Goal: Book appointment/travel/reservation

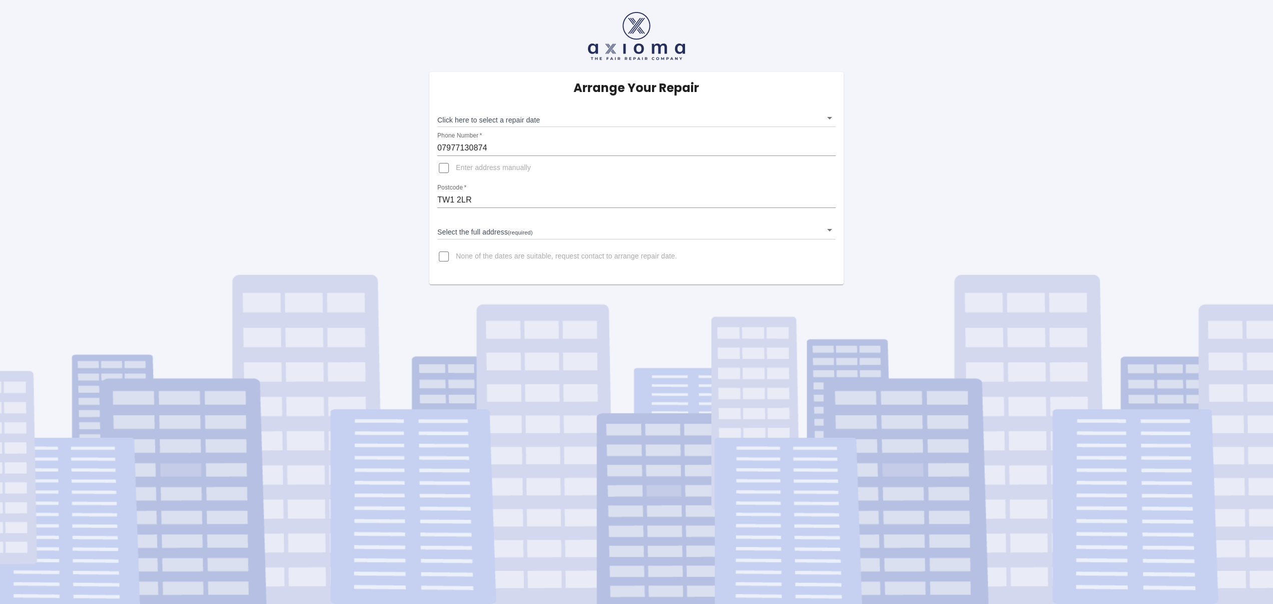
click at [541, 118] on body "Arrange Your Repair Click here to select a repair date ​ Phone Number   * 07977…" at bounding box center [636, 302] width 1273 height 604
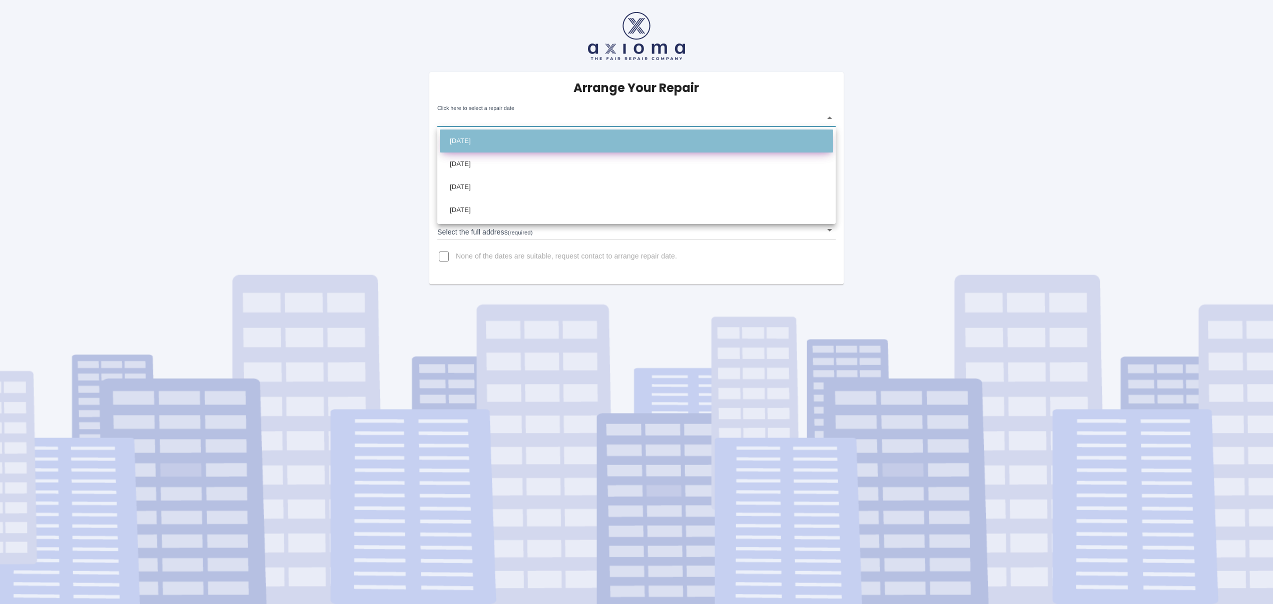
click at [475, 136] on li "[DATE]" at bounding box center [636, 141] width 393 height 23
type input "[DATE]T00:00:00.000Z"
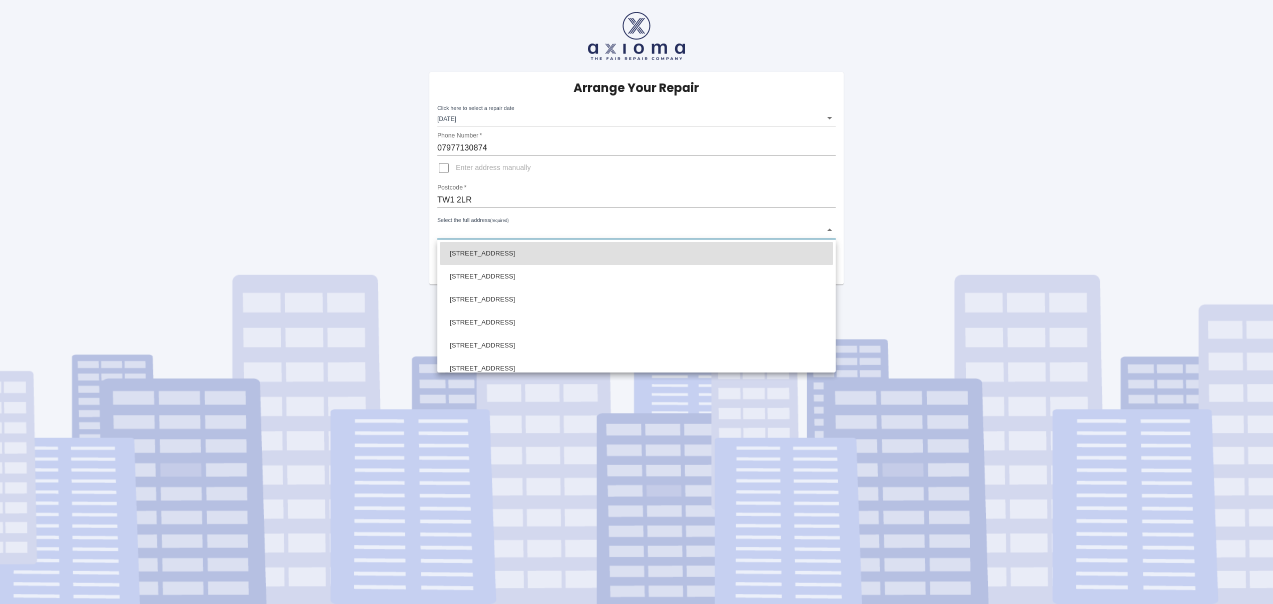
click at [474, 233] on body "Arrange Your Repair Click here to select a repair date [DATE] [DATE]T00:00:00.0…" at bounding box center [636, 302] width 1273 height 604
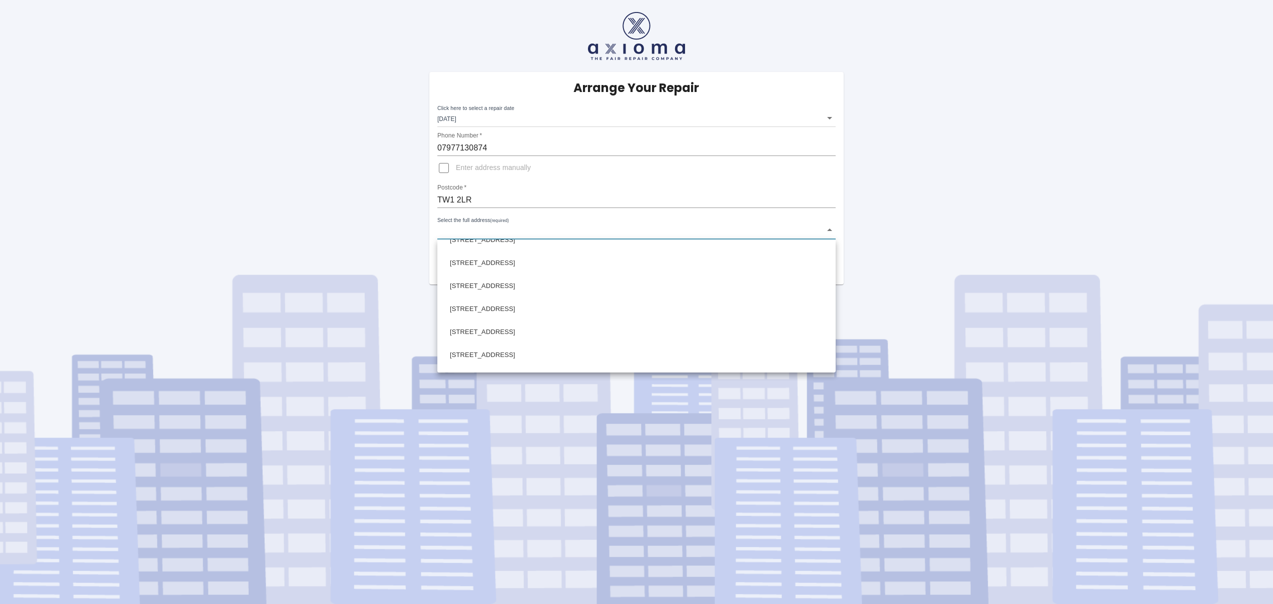
scroll to position [131, 0]
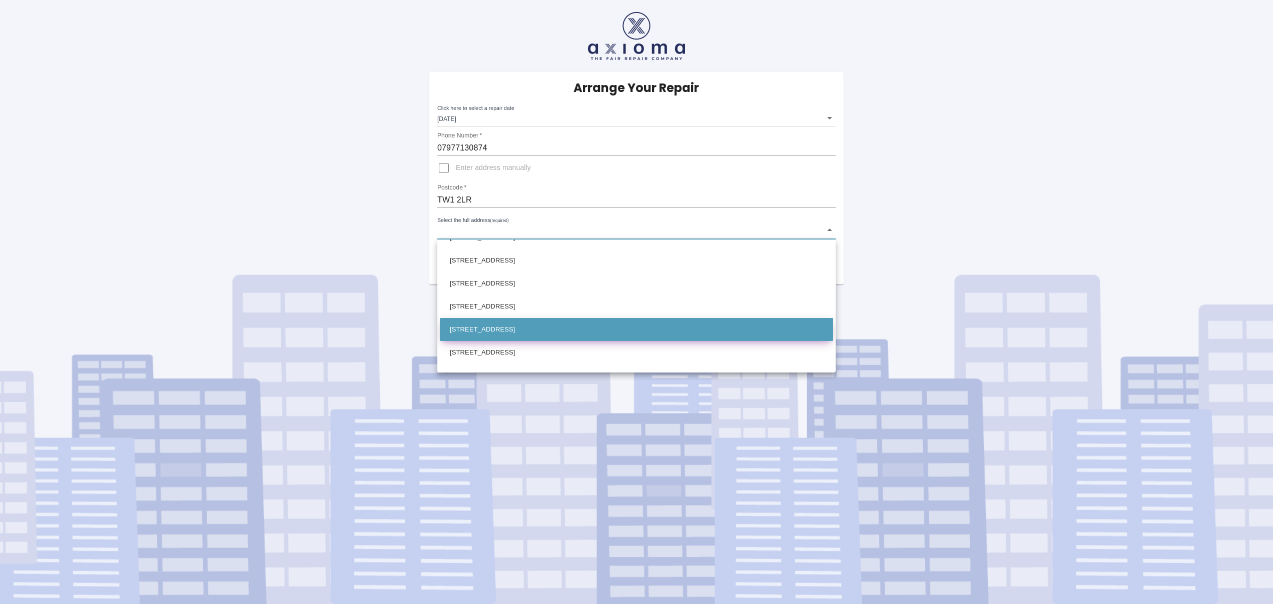
click at [471, 330] on li "[STREET_ADDRESS]" at bounding box center [636, 329] width 393 height 23
type input "[STREET_ADDRESS]"
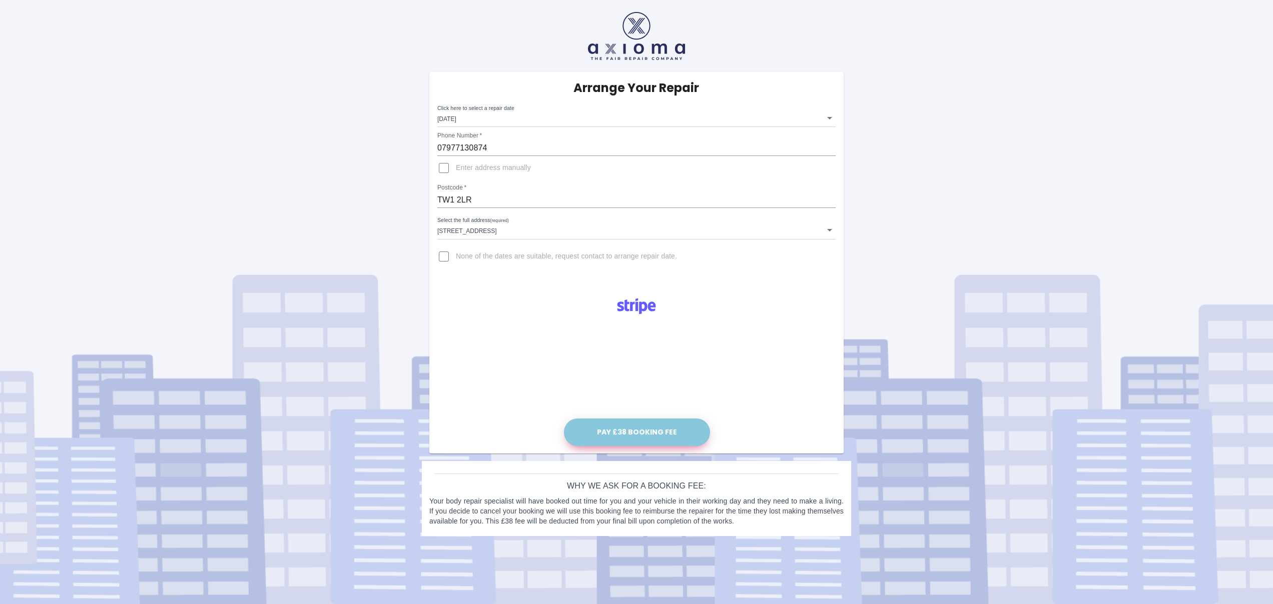
click at [666, 430] on button "Pay £38 Booking Fee" at bounding box center [637, 433] width 146 height 28
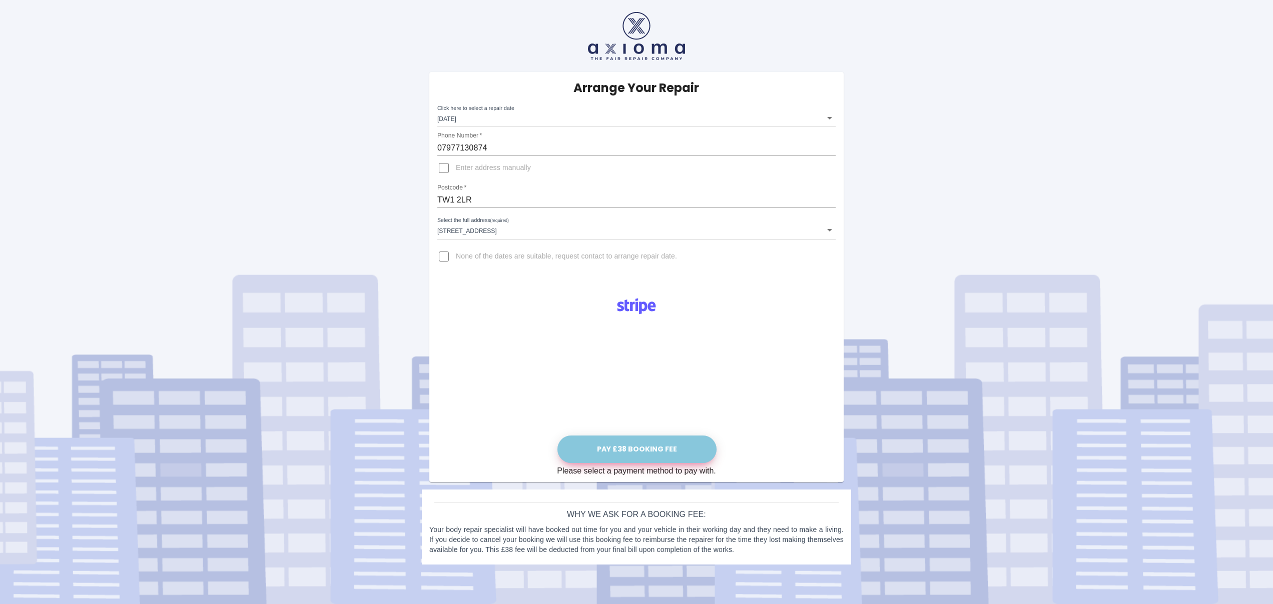
click at [635, 450] on button "Pay £38 Booking Fee" at bounding box center [636, 450] width 159 height 28
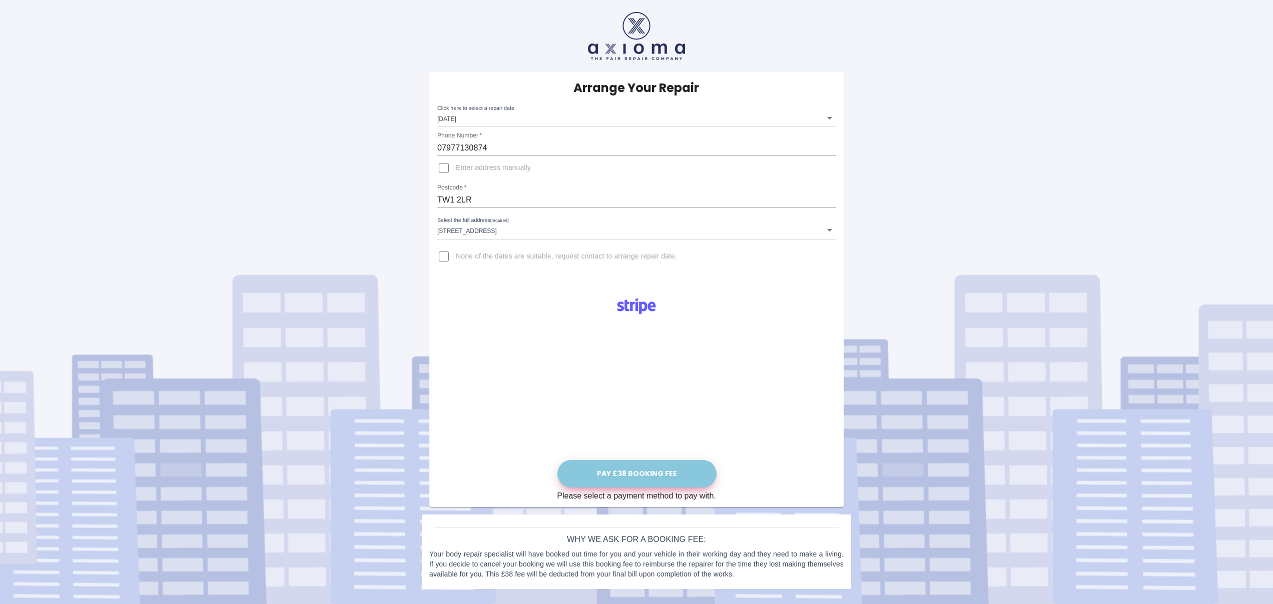
click at [674, 472] on button "Pay £38 Booking Fee" at bounding box center [636, 474] width 159 height 28
